Goal: Task Accomplishment & Management: Manage account settings

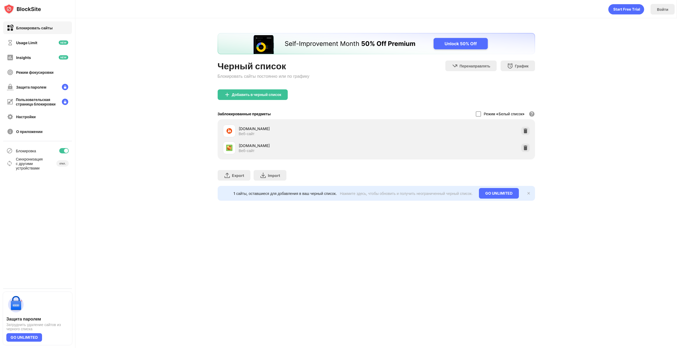
click at [529, 147] on div at bounding box center [525, 148] width 8 height 8
